Goal: Complete application form

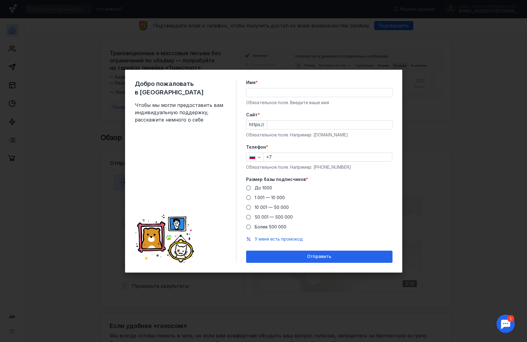
click at [259, 93] on input "Имя *" at bounding box center [319, 92] width 146 height 9
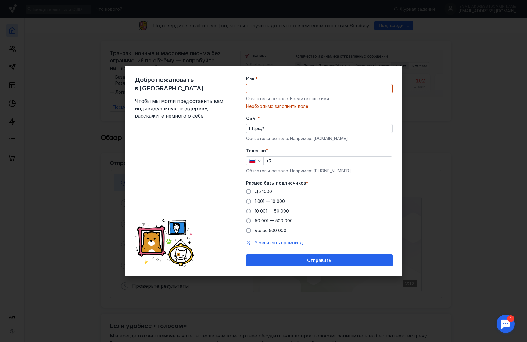
click at [267, 78] on div "Добро пожаловать в Sendsay Чтобы мы могли предоставить вам индивидуальную подде…" at bounding box center [263, 171] width 277 height 211
click at [263, 91] on input "Имя *" at bounding box center [319, 88] width 146 height 9
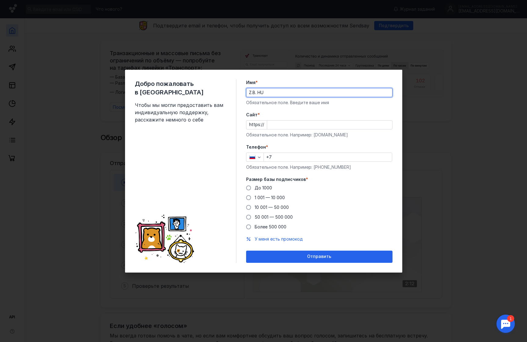
type input "Z.B. HU"
click at [233, 132] on div "Добро пожаловать в Sendsay Чтобы мы могли предоставить вам индивидуальную подде…" at bounding box center [185, 171] width 101 height 183
click at [271, 110] on form "Имя * Z.B. HU Обязательное поле. Введите ваше имя [PERSON_NAME] * https:// Обяз…" at bounding box center [319, 171] width 146 height 183
click at [276, 124] on input "Cайт *" at bounding box center [329, 125] width 125 height 9
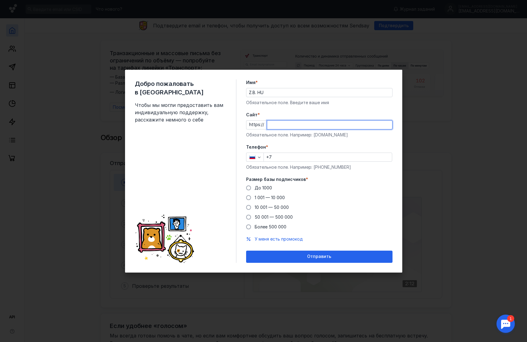
click at [276, 110] on form "Имя * Z.B. HU Обязательное поле. Введите ваше имя [PERSON_NAME] * https:// Обяз…" at bounding box center [319, 171] width 146 height 183
